Goal: Task Accomplishment & Management: Manage account settings

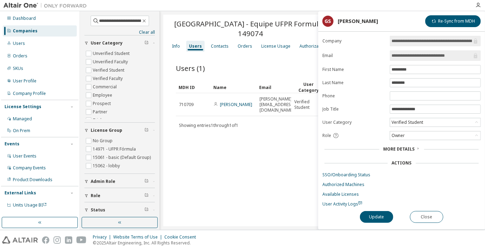
click at [19, 29] on div "Companies" at bounding box center [25, 31] width 25 height 6
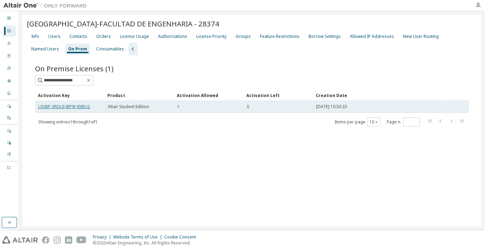
click at [81, 104] on link "LXVBP-3RDL9-IRP9J-93BU2" at bounding box center [64, 106] width 52 height 6
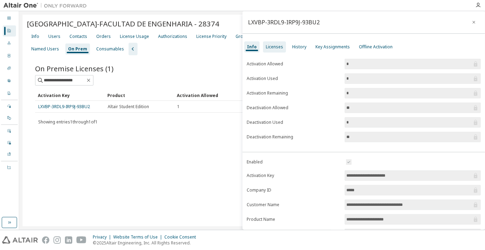
click at [280, 47] on div "Licenses" at bounding box center [274, 47] width 17 height 6
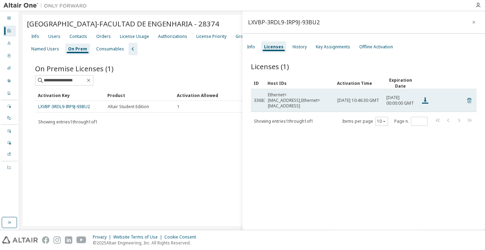
click at [466, 101] on icon at bounding box center [469, 100] width 6 height 8
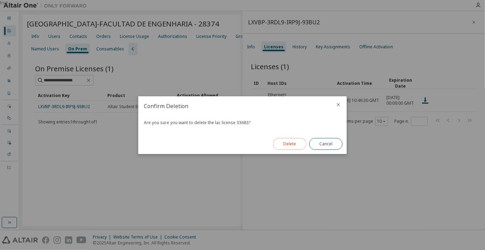
click at [291, 139] on button "Delete" at bounding box center [289, 144] width 33 height 12
